Goal: Entertainment & Leisure: Consume media (video, audio)

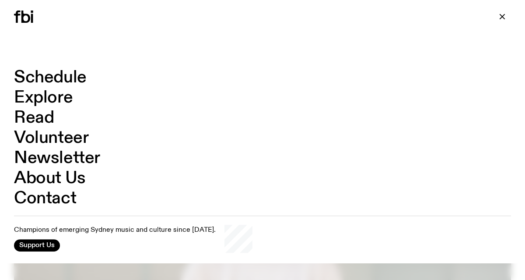
click at [80, 80] on link "Schedule" at bounding box center [50, 77] width 73 height 17
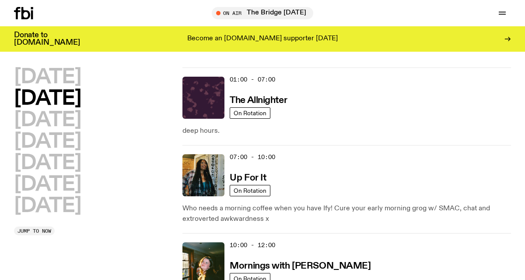
scroll to position [11, 0]
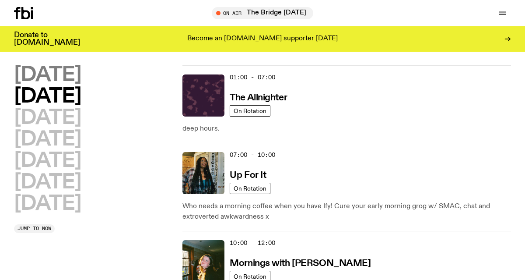
click at [81, 76] on h2 "[DATE]" at bounding box center [47, 75] width 67 height 20
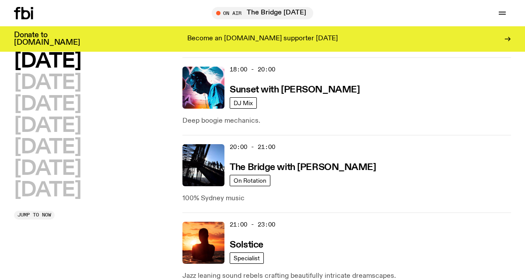
scroll to position [496, 0]
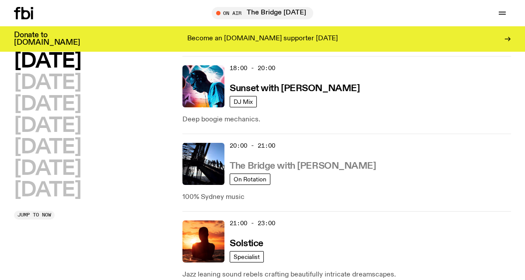
click at [302, 167] on h3 "The Bridge with [PERSON_NAME]" at bounding box center [303, 166] width 146 height 9
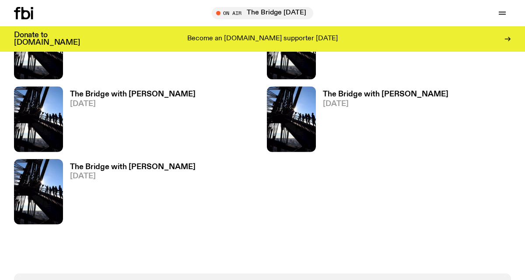
scroll to position [362, 0]
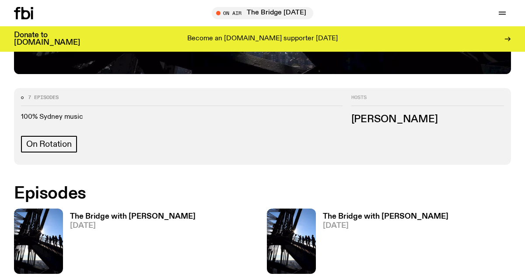
click at [145, 216] on h3 "The Bridge with [PERSON_NAME]" at bounding box center [133, 216] width 126 height 7
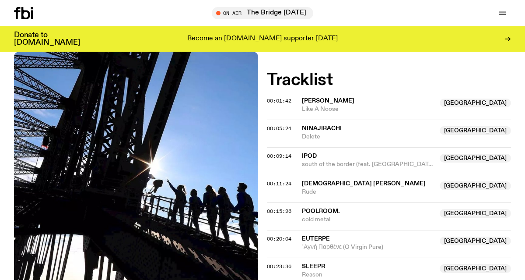
scroll to position [244, 0]
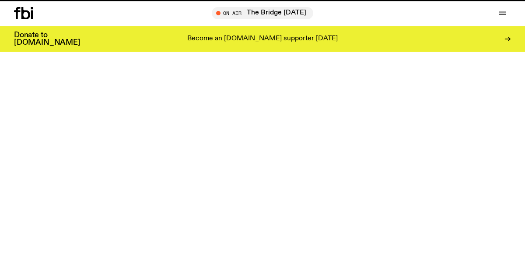
scroll to position [362, 0]
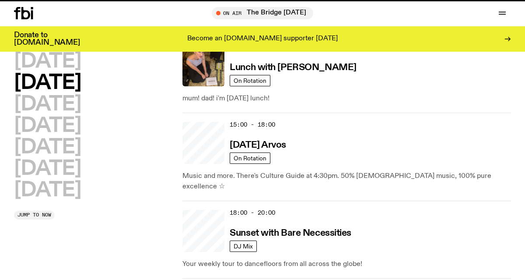
scroll to position [496, 0]
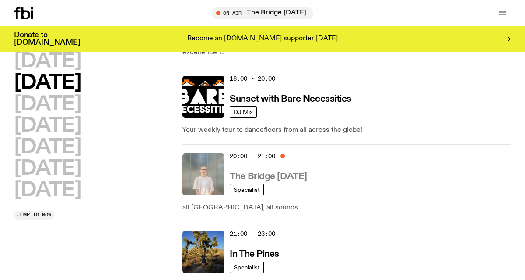
click at [291, 172] on h3 "The Bridge [DATE]" at bounding box center [268, 176] width 77 height 9
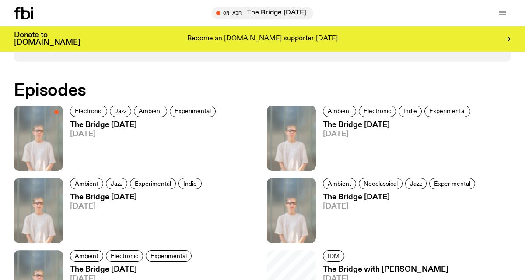
scroll to position [505, 0]
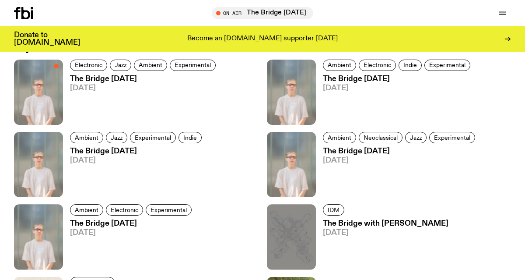
click at [117, 78] on h3 "The Bridge [DATE]" at bounding box center [144, 78] width 148 height 7
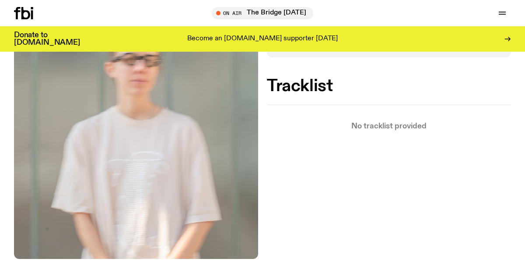
scroll to position [222, 0]
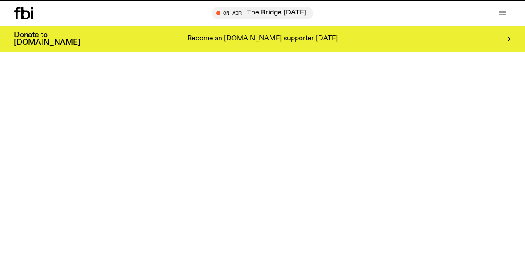
scroll to position [505, 0]
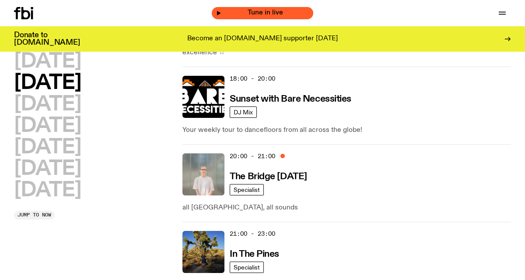
click at [235, 13] on span "Tune in live" at bounding box center [266, 13] width 88 height 7
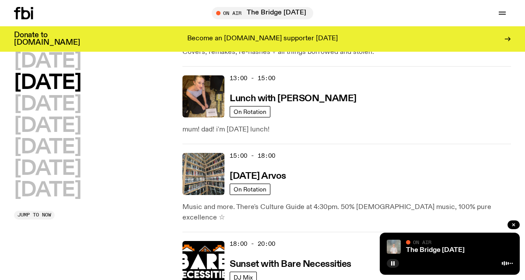
scroll to position [321, 0]
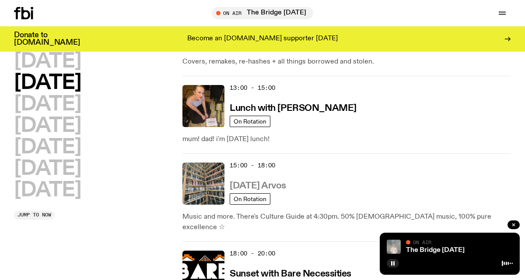
click at [278, 181] on h3 "[DATE] Arvos" at bounding box center [258, 185] width 56 height 9
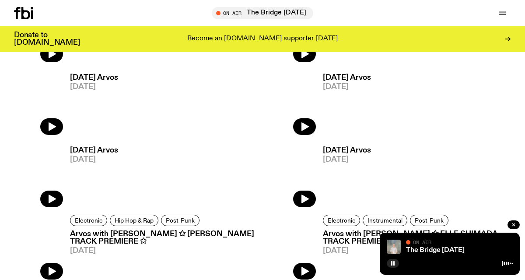
scroll to position [460, 0]
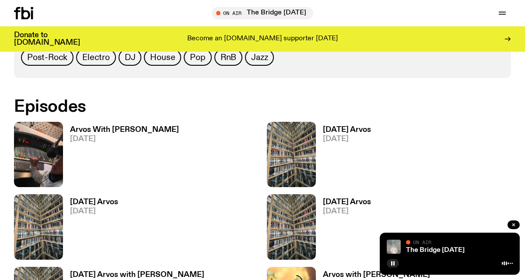
click at [144, 126] on h3 "Arvos With [PERSON_NAME]" at bounding box center [124, 129] width 109 height 7
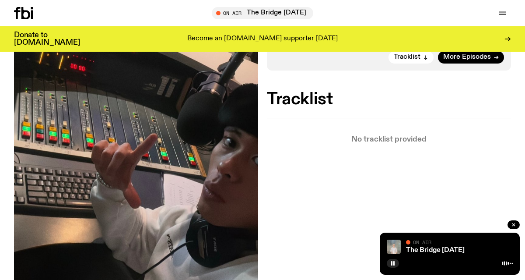
scroll to position [226, 0]
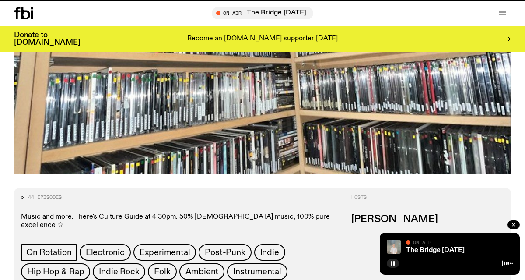
scroll to position [460, 0]
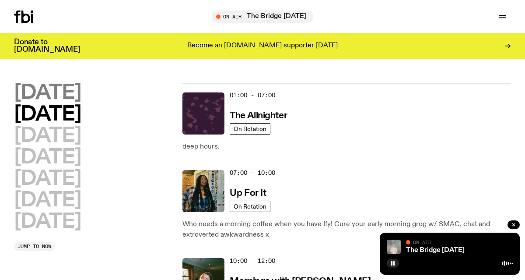
click at [76, 98] on h2 "[DATE]" at bounding box center [47, 93] width 67 height 20
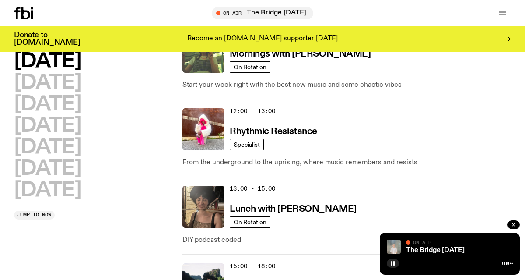
scroll to position [221, 0]
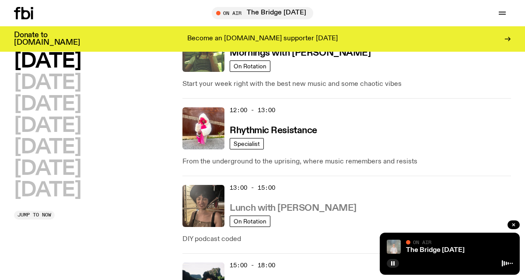
click at [297, 206] on h3 "Lunch with [PERSON_NAME]" at bounding box center [293, 208] width 127 height 9
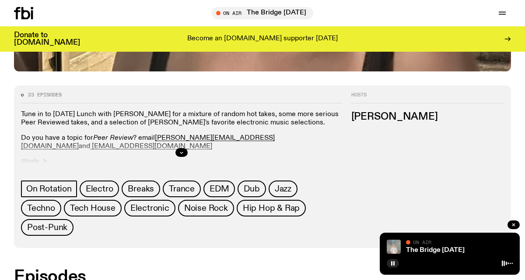
scroll to position [372, 0]
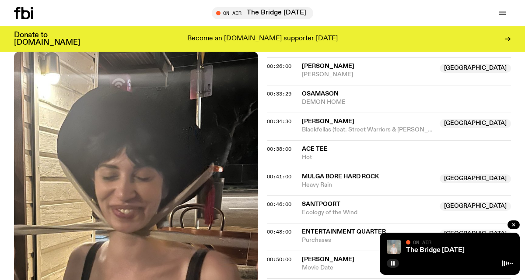
scroll to position [527, 0]
click at [268, 228] on span "00:48:00" at bounding box center [279, 231] width 25 height 7
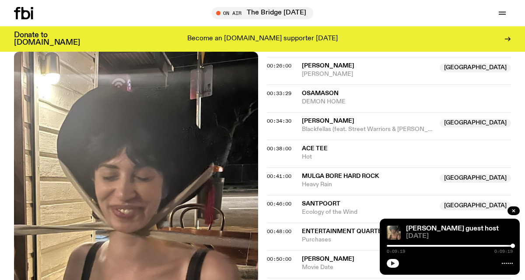
click at [396, 265] on button "button" at bounding box center [393, 263] width 12 height 9
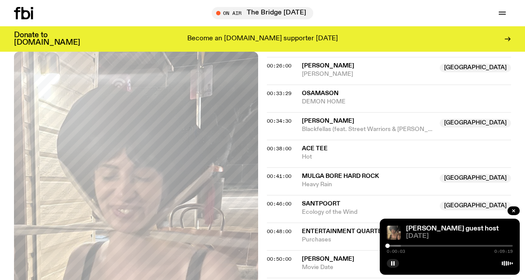
click at [264, 187] on div "Aired on [DATE] 1:00pm On Rotation Tune in to [DATE] Lunch with [PERSON_NAME] f…" at bounding box center [262, 223] width 525 height 1117
click at [272, 228] on span "00:48:00" at bounding box center [279, 231] width 25 height 7
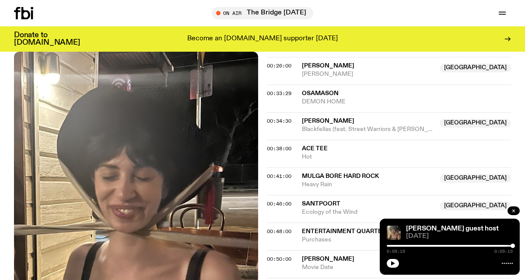
click at [516, 207] on button "button" at bounding box center [514, 210] width 12 height 9
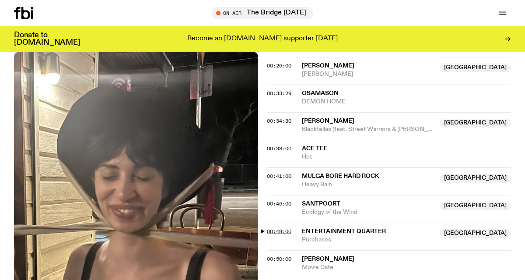
click at [279, 228] on span "00:48:00" at bounding box center [279, 231] width 25 height 7
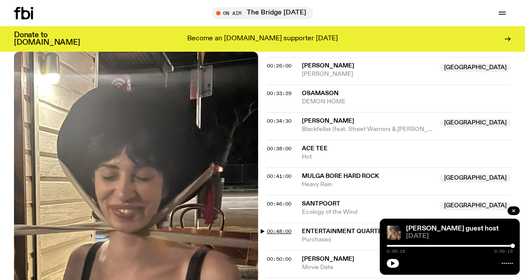
click at [278, 228] on span "00:48:00" at bounding box center [279, 231] width 25 height 7
click at [394, 260] on button "button" at bounding box center [393, 263] width 12 height 9
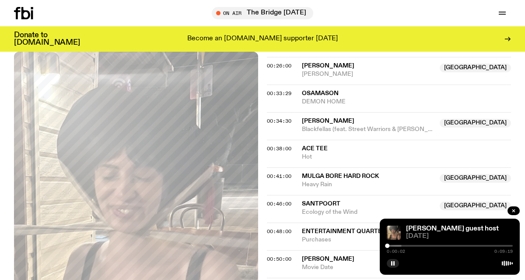
click at [395, 247] on div "0:00:02 0:09:19" at bounding box center [450, 248] width 126 height 11
drag, startPoint x: 388, startPoint y: 246, endPoint x: 500, endPoint y: 246, distance: 112.1
click at [500, 246] on div at bounding box center [499, 245] width 4 height 4
click at [506, 245] on div at bounding box center [504, 245] width 4 height 4
click at [508, 245] on div at bounding box center [508, 245] width 4 height 4
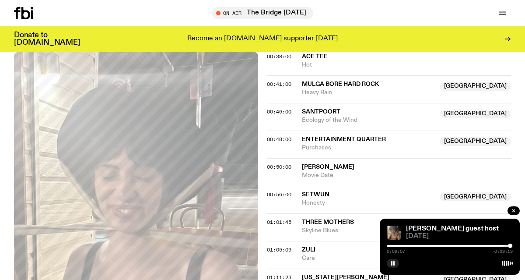
scroll to position [627, 0]
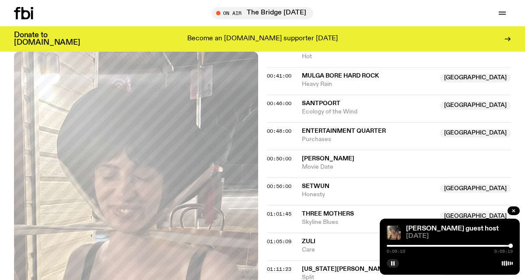
click at [422, 245] on div at bounding box center [448, 246] width 126 height 2
click at [418, 245] on div at bounding box center [359, 246] width 126 height 2
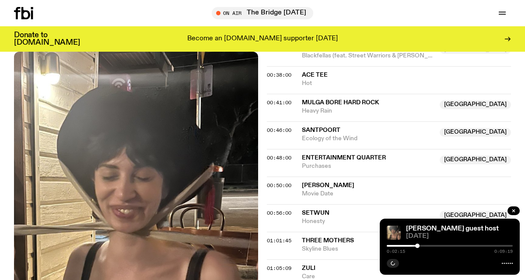
scroll to position [599, 0]
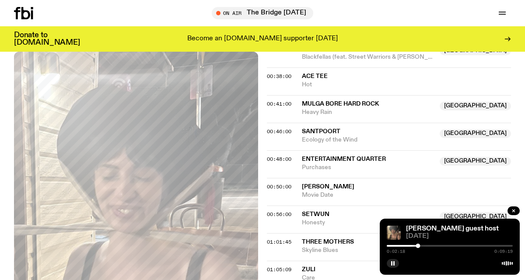
click at [423, 245] on div at bounding box center [450, 246] width 126 height 2
click at [427, 246] on div at bounding box center [450, 246] width 126 height 2
click at [432, 246] on div at bounding box center [450, 246] width 126 height 2
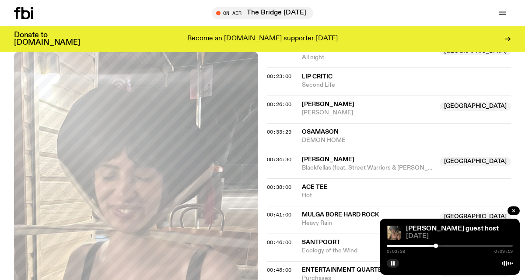
scroll to position [489, 0]
click at [442, 246] on div at bounding box center [450, 246] width 126 height 2
click at [447, 245] on div at bounding box center [450, 246] width 126 height 2
click at [451, 245] on div at bounding box center [450, 246] width 126 height 2
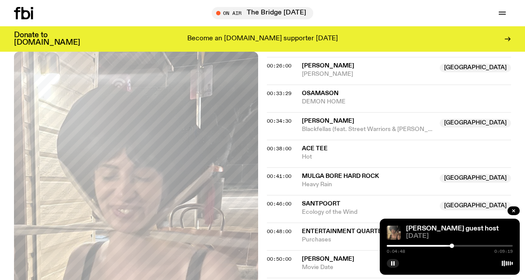
scroll to position [528, 0]
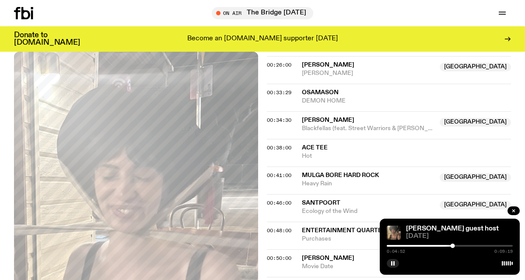
click at [457, 245] on div at bounding box center [450, 246] width 126 height 2
click at [454, 245] on div at bounding box center [394, 246] width 126 height 2
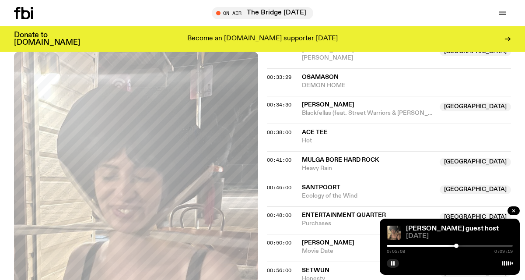
scroll to position [544, 0]
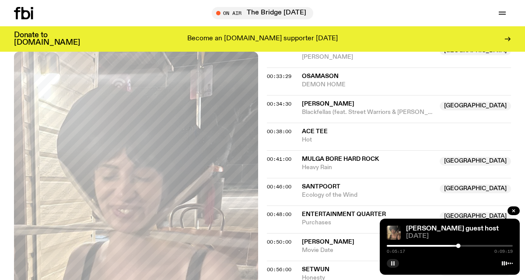
click at [391, 265] on icon "button" at bounding box center [393, 263] width 5 height 5
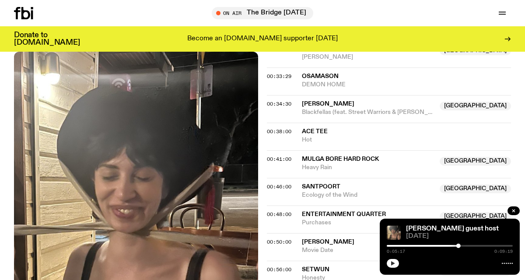
click at [391, 265] on icon "button" at bounding box center [393, 263] width 4 height 4
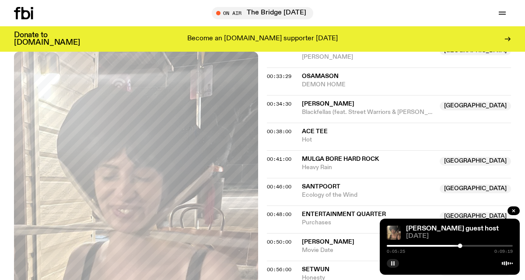
click at [456, 246] on div at bounding box center [398, 246] width 126 height 2
click at [452, 245] on div at bounding box center [394, 246] width 126 height 2
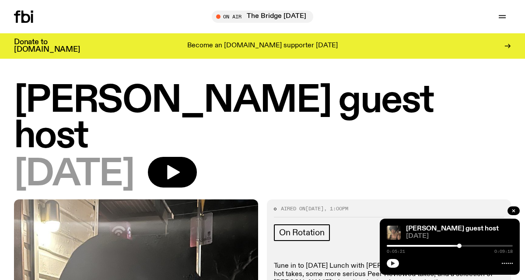
click at [396, 266] on button "button" at bounding box center [393, 263] width 12 height 9
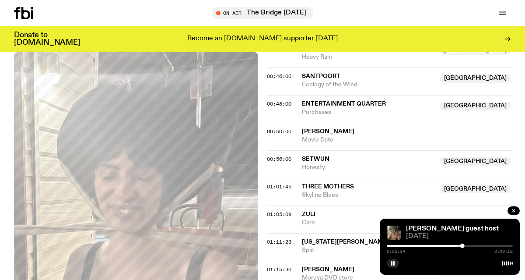
scroll to position [652, 0]
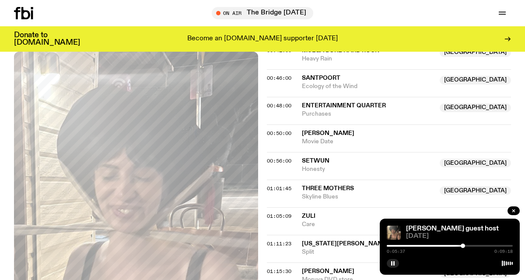
click at [449, 245] on div at bounding box center [400, 246] width 126 height 2
click at [453, 243] on div "0:04:36 0:09:18" at bounding box center [450, 248] width 126 height 11
click at [453, 245] on div at bounding box center [450, 246] width 126 height 2
click at [456, 245] on div at bounding box center [456, 245] width 4 height 4
click at [457, 245] on div at bounding box center [457, 245] width 4 height 4
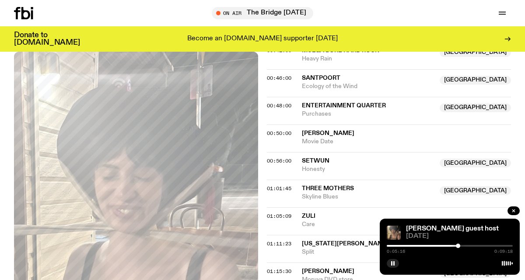
click at [458, 245] on div at bounding box center [458, 245] width 4 height 4
click at [461, 245] on div at bounding box center [459, 245] width 4 height 4
click at [460, 245] on div at bounding box center [460, 245] width 4 height 4
click at [458, 246] on div at bounding box center [460, 245] width 4 height 4
click at [450, 246] on div at bounding box center [397, 246] width 126 height 2
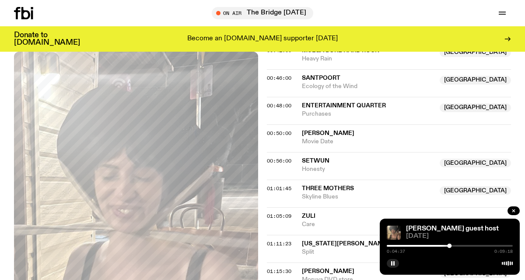
click at [454, 245] on div at bounding box center [450, 246] width 126 height 2
click at [451, 246] on div at bounding box center [392, 246] width 126 height 2
click at [453, 245] on div at bounding box center [453, 245] width 4 height 4
click at [457, 246] on div at bounding box center [450, 246] width 126 height 2
click at [458, 245] on div at bounding box center [458, 245] width 4 height 4
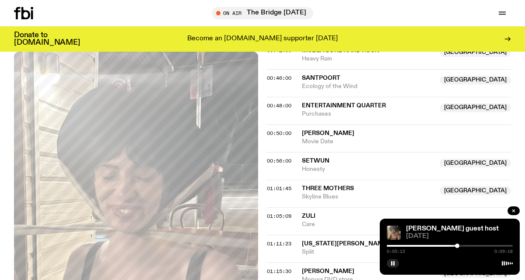
click at [458, 246] on div at bounding box center [457, 245] width 4 height 4
click at [456, 246] on div at bounding box center [456, 245] width 4 height 4
click at [458, 246] on div at bounding box center [458, 245] width 4 height 4
click at [458, 246] on div at bounding box center [457, 245] width 4 height 4
click at [457, 246] on div at bounding box center [457, 245] width 4 height 4
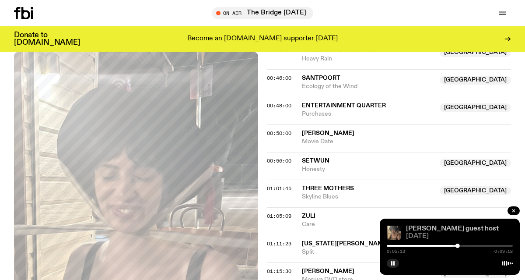
click at [460, 229] on link "[PERSON_NAME] guest host" at bounding box center [452, 228] width 93 height 7
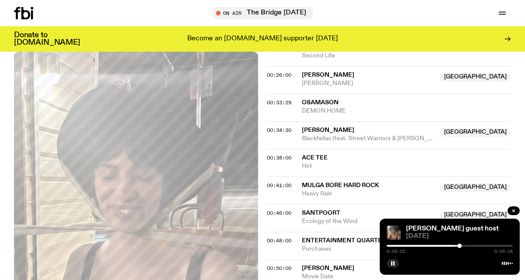
scroll to position [590, 0]
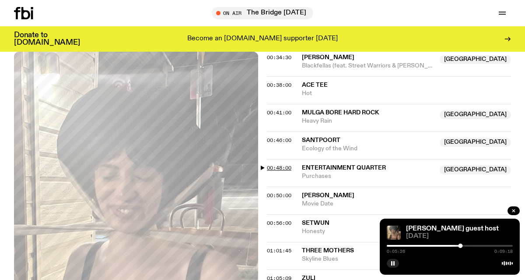
click at [267, 164] on span "00:48:00" at bounding box center [279, 167] width 25 height 7
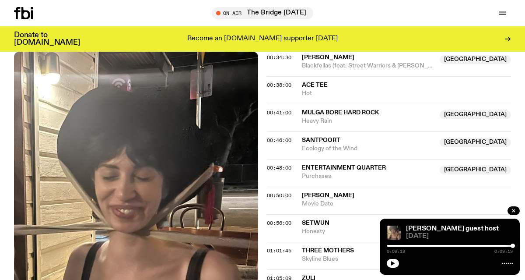
click at [345, 165] on span "Entertainment Quarter" at bounding box center [344, 168] width 84 height 6
click at [323, 172] on span "Purchases" at bounding box center [368, 176] width 133 height 8
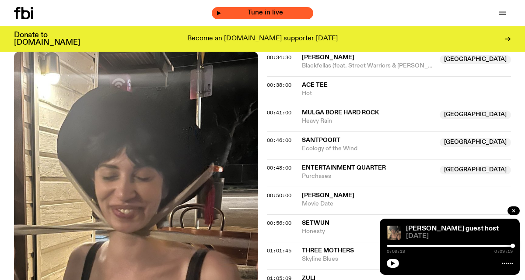
click at [275, 12] on span "Tune in live" at bounding box center [266, 13] width 88 height 7
